Goal: Information Seeking & Learning: Learn about a topic

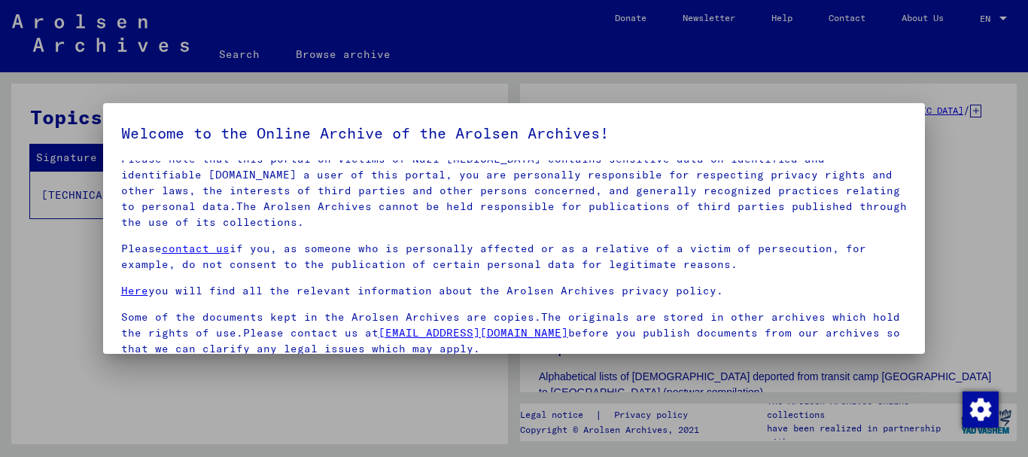
scroll to position [121, 0]
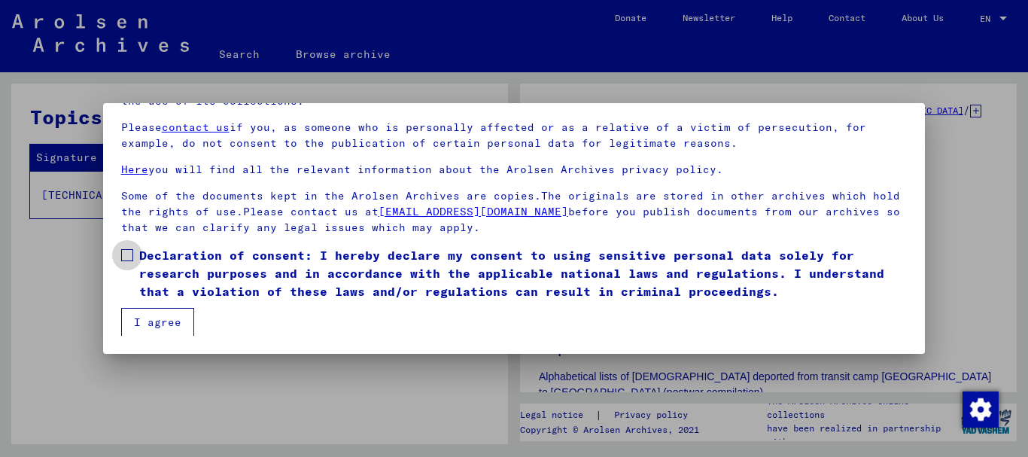
click at [132, 258] on span at bounding box center [127, 255] width 12 height 12
click at [191, 325] on button "I agree" at bounding box center [157, 322] width 73 height 29
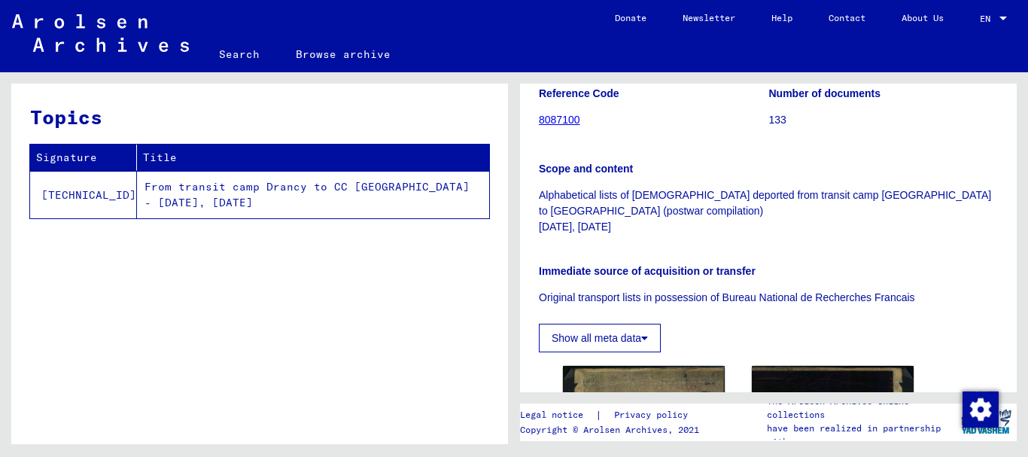
scroll to position [244, 0]
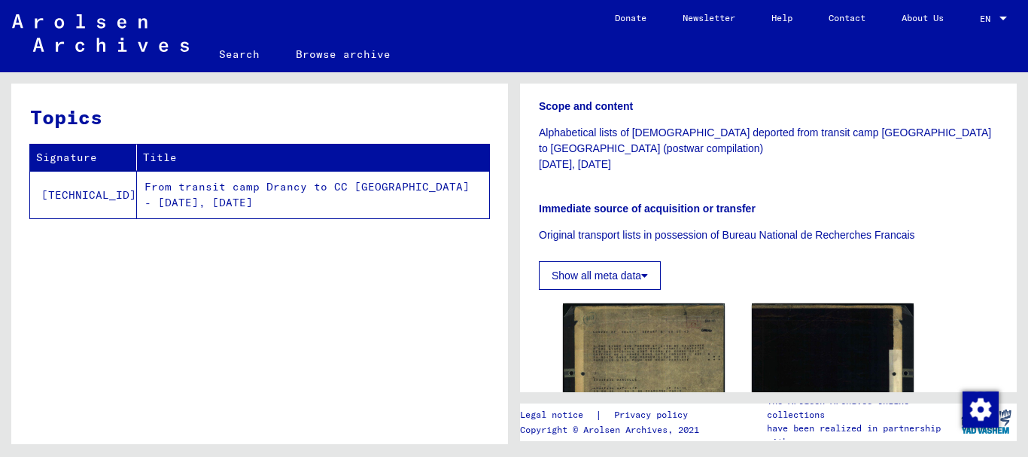
click at [572, 272] on button "Show all meta data" at bounding box center [600, 275] width 122 height 29
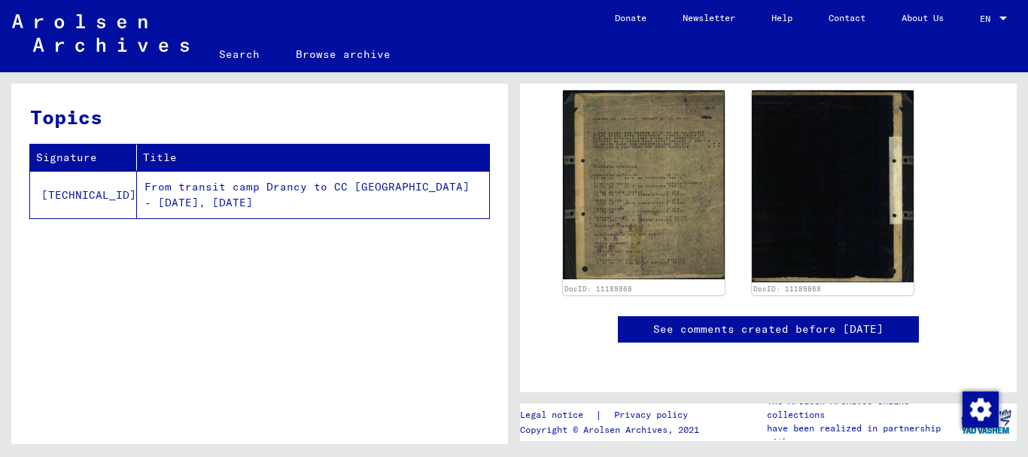
scroll to position [487, 0]
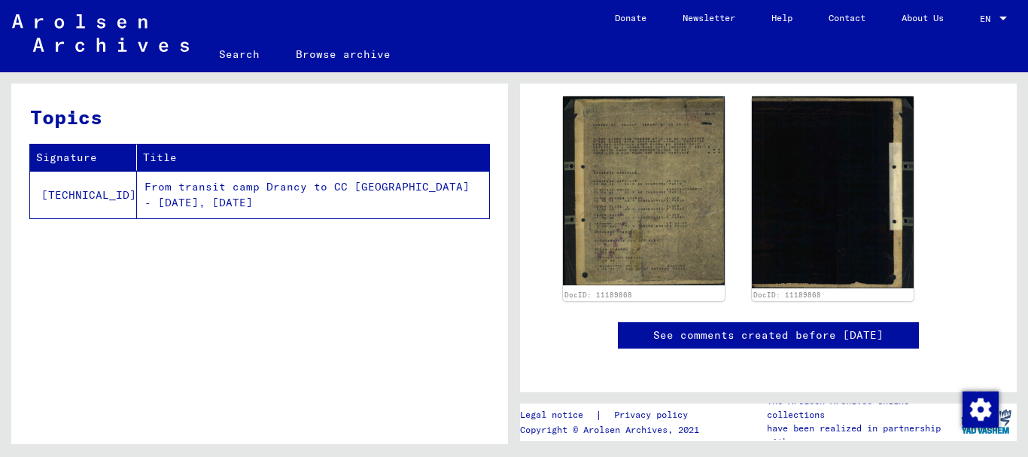
click at [721, 336] on link "See comments created before [DATE]" at bounding box center [768, 335] width 230 height 16
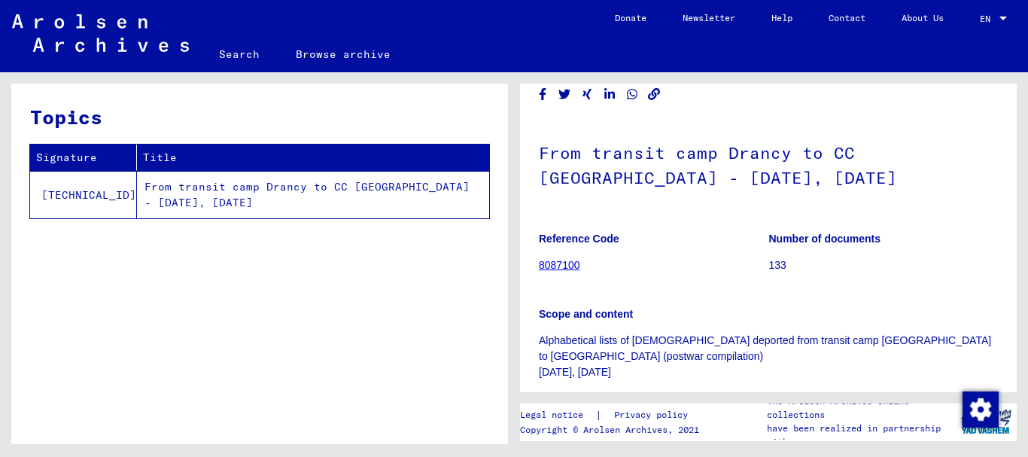
scroll to position [0, 0]
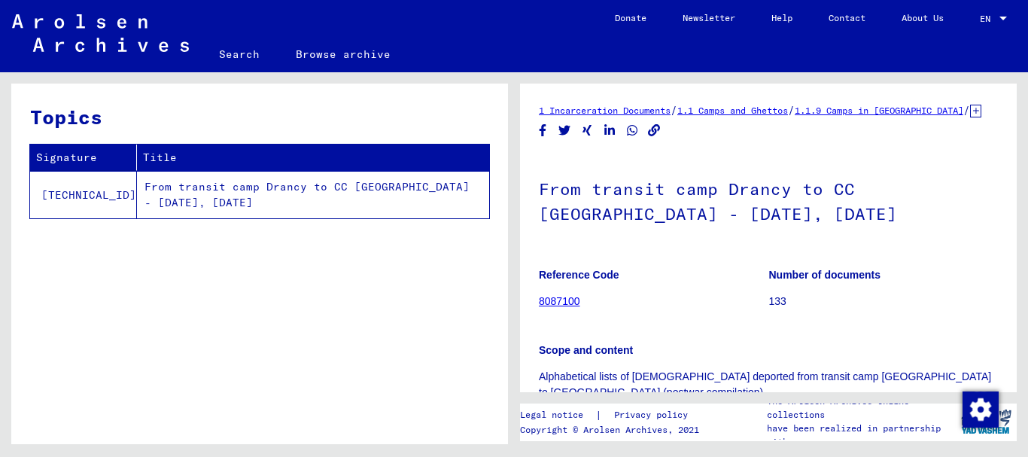
click at [569, 305] on link "8087100" at bounding box center [559, 301] width 41 height 12
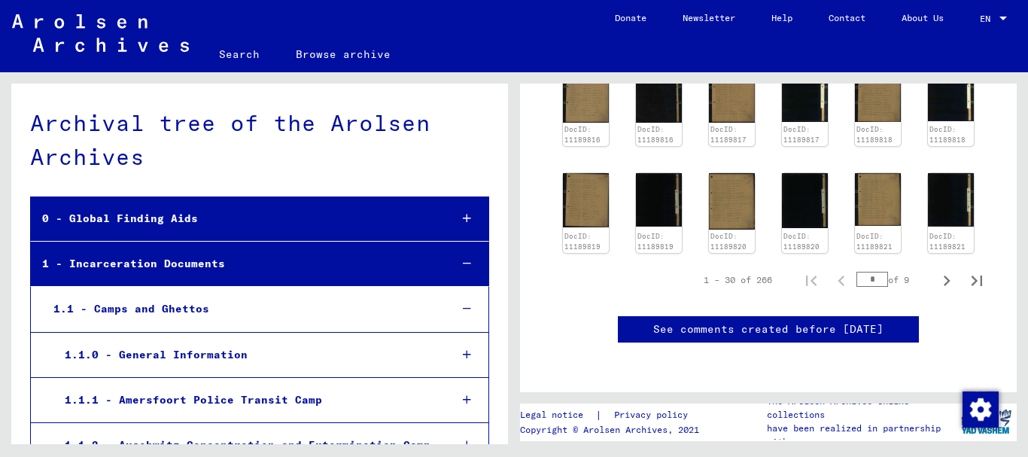
scroll to position [975, 0]
click at [937, 270] on icon "Next page" at bounding box center [946, 280] width 21 height 21
type input "*"
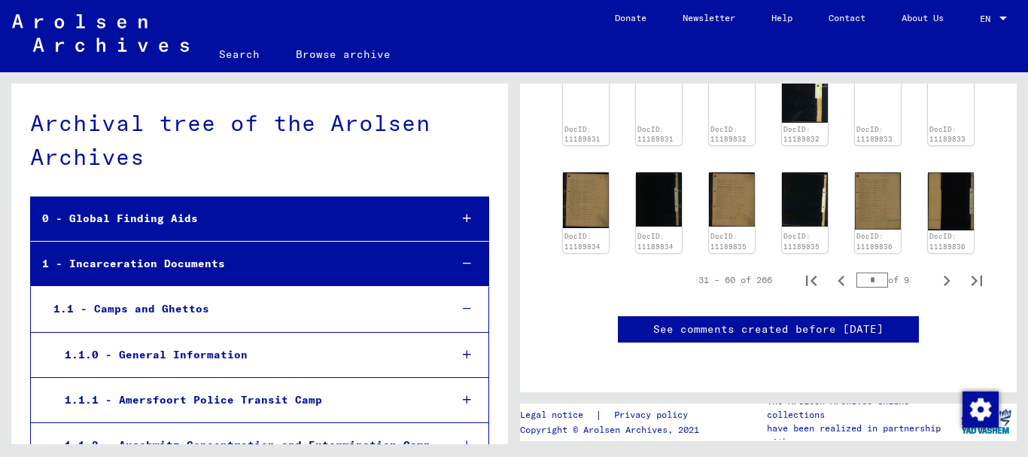
scroll to position [900, 0]
click at [937, 270] on icon "Next page" at bounding box center [946, 280] width 21 height 21
type input "*"
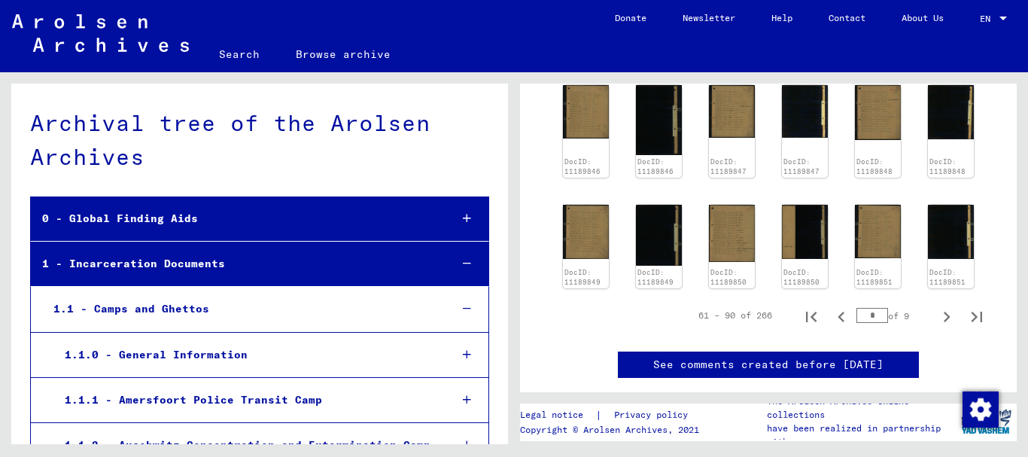
scroll to position [700, 0]
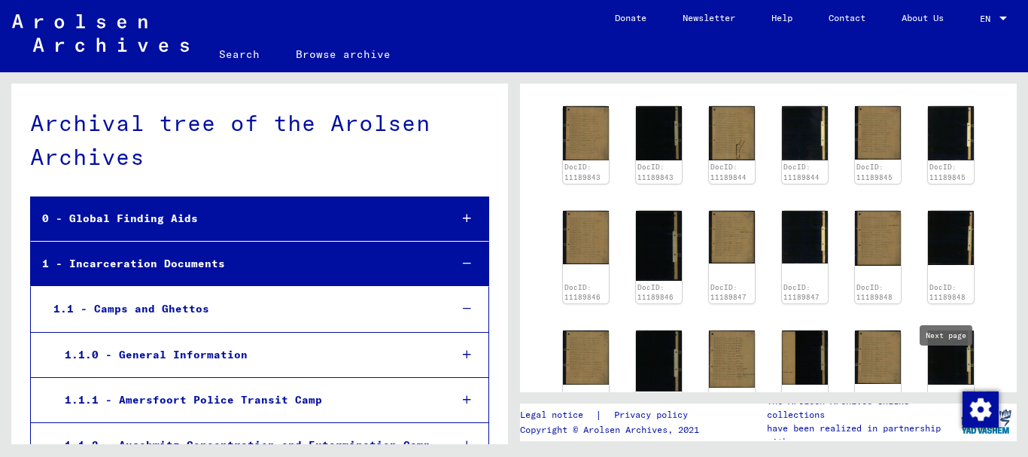
click at [948, 426] on button "Next page" at bounding box center [946, 441] width 30 height 30
type input "*"
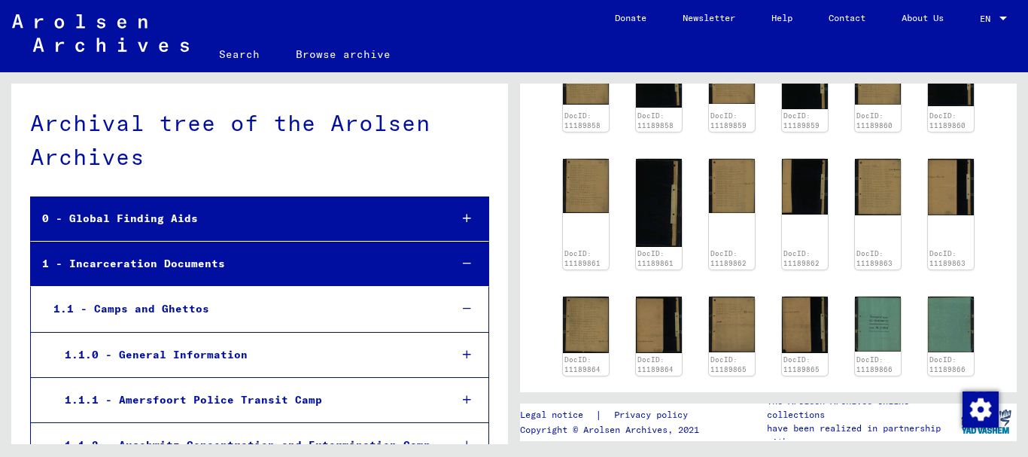
scroll to position [800, 0]
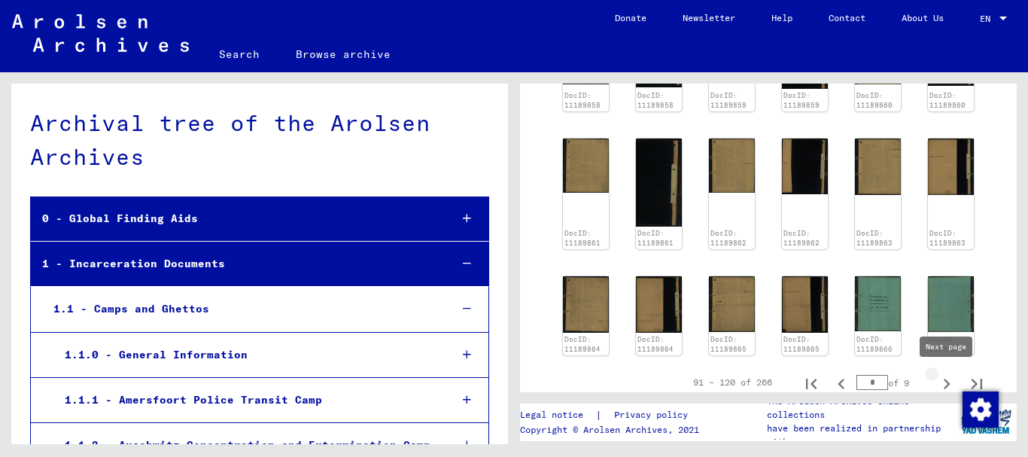
click at [948, 384] on icon "Next page" at bounding box center [946, 383] width 7 height 11
type input "*"
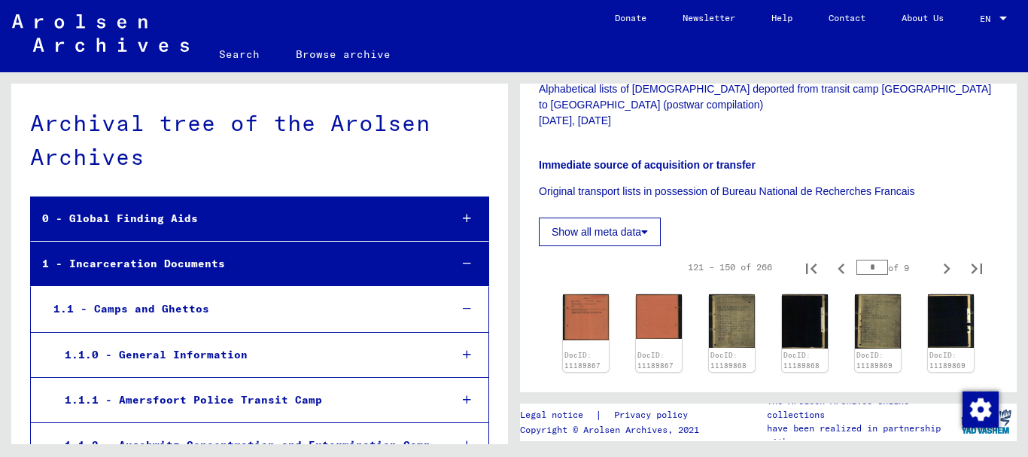
scroll to position [369, 0]
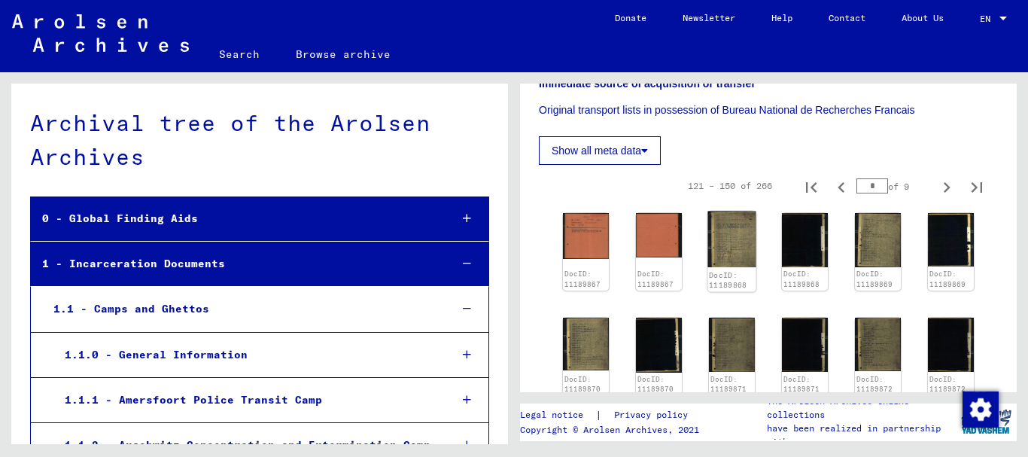
click at [746, 258] on img at bounding box center [731, 239] width 48 height 56
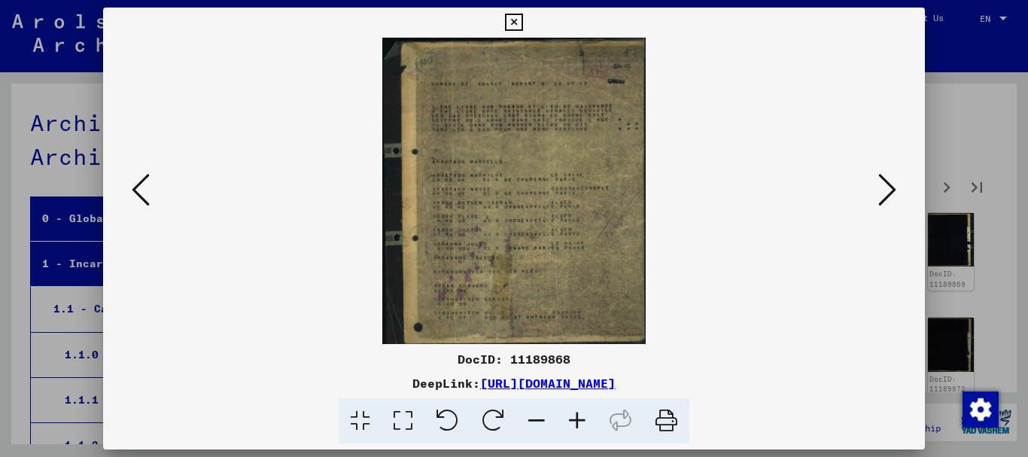
click at [578, 421] on icon at bounding box center [577, 421] width 41 height 46
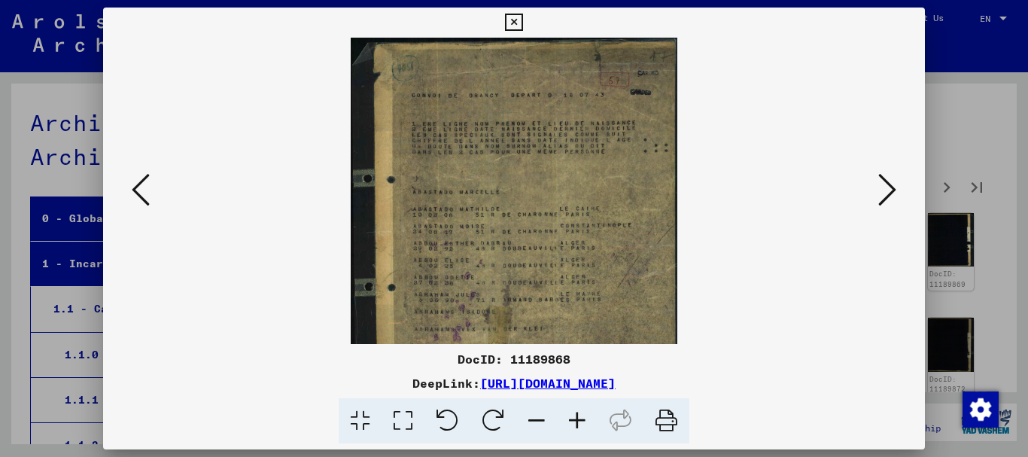
click at [578, 421] on icon at bounding box center [577, 421] width 41 height 46
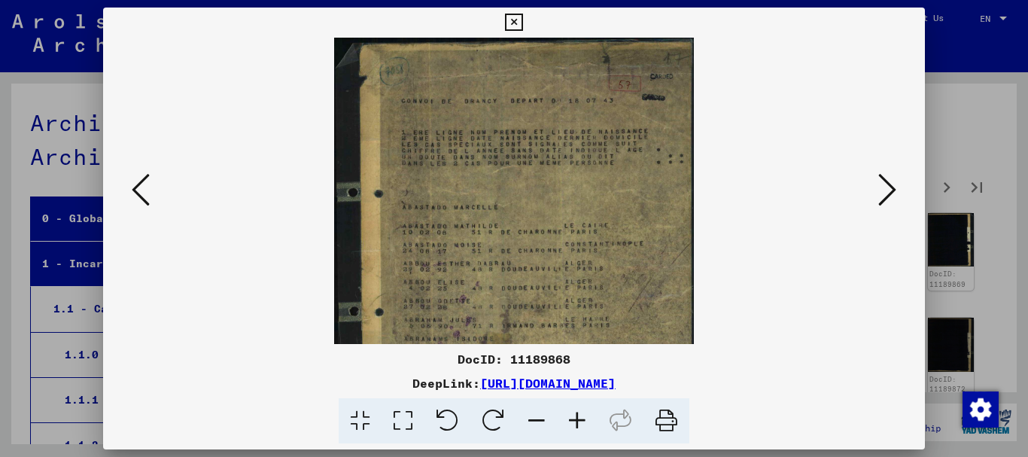
click at [578, 421] on icon at bounding box center [577, 421] width 41 height 46
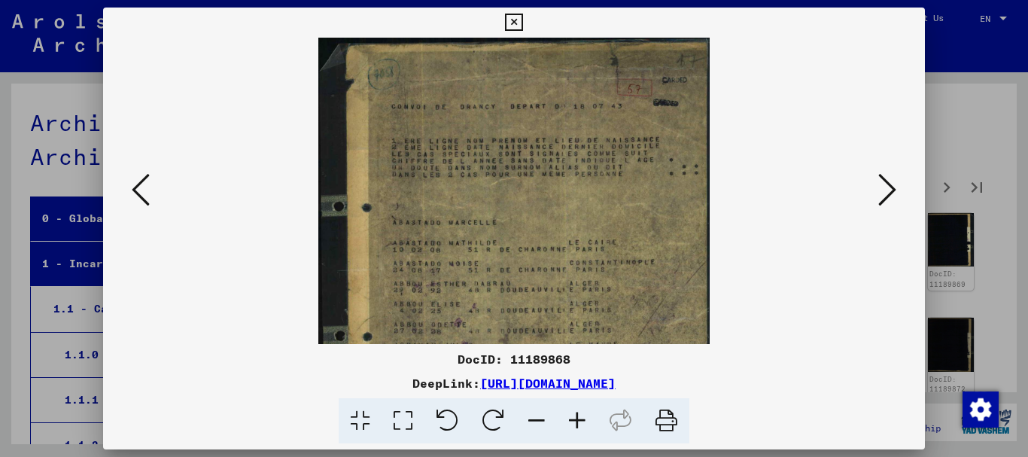
click at [578, 421] on icon at bounding box center [577, 421] width 41 height 46
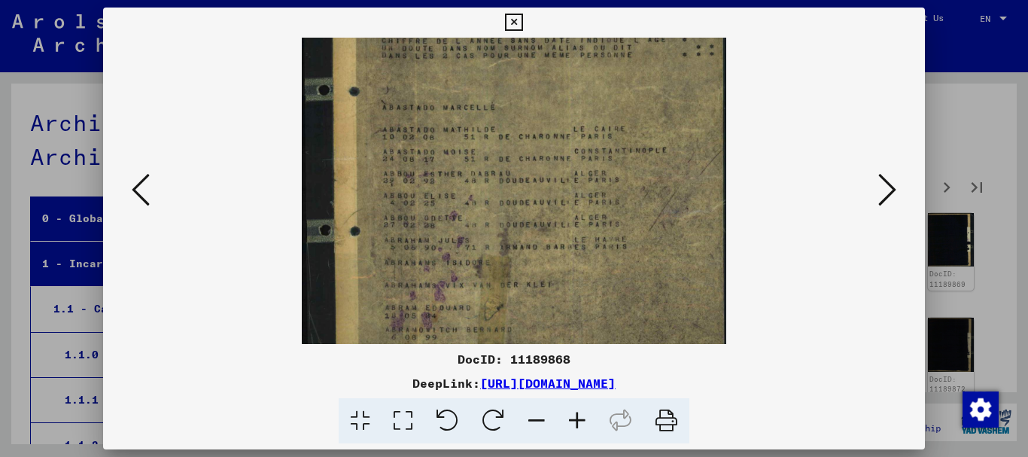
scroll to position [133, 0]
drag, startPoint x: 549, startPoint y: 246, endPoint x: 549, endPoint y: 113, distance: 133.1
click at [549, 113] on img at bounding box center [514, 151] width 424 height 494
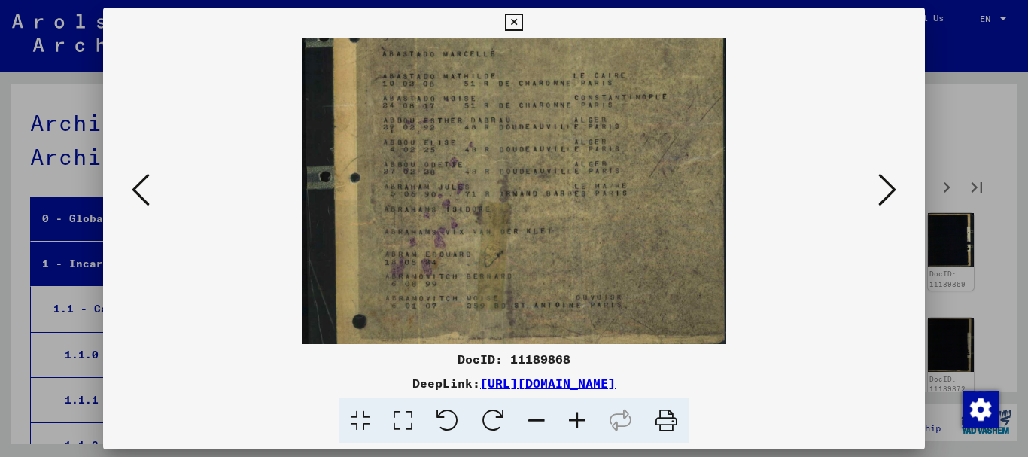
scroll to position [188, 0]
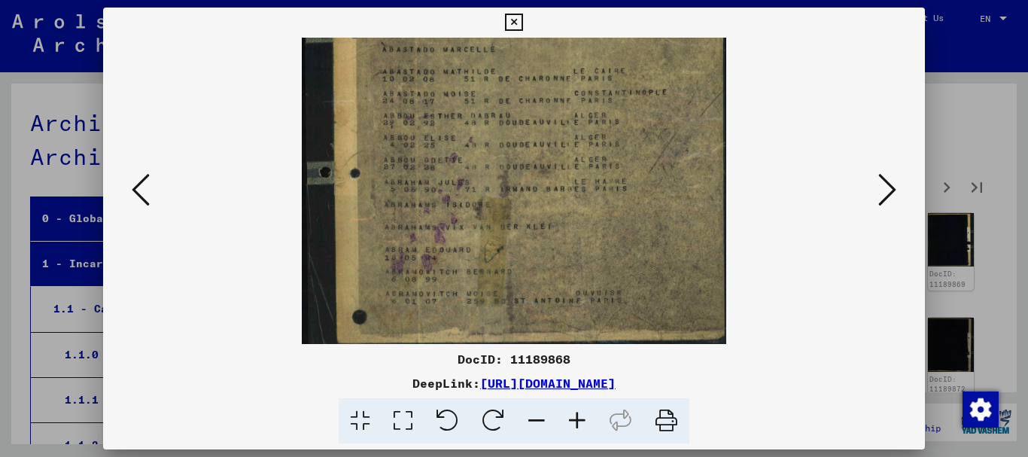
drag, startPoint x: 588, startPoint y: 251, endPoint x: 587, endPoint y: 173, distance: 78.2
click at [587, 173] on img at bounding box center [514, 97] width 424 height 494
click at [522, 29] on icon at bounding box center [513, 23] width 17 height 18
